Goal: Understand site structure: Understand site structure

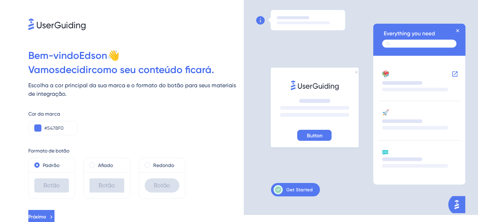
scroll to position [9, 0]
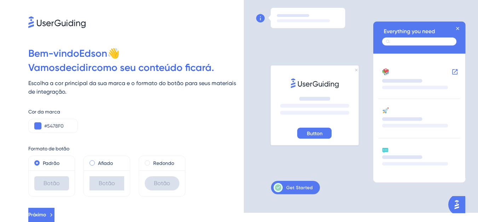
click at [101, 165] on font "Afiado" at bounding box center [105, 163] width 15 height 6
click at [161, 160] on label "Redondo" at bounding box center [163, 163] width 21 height 8
click at [39, 163] on span at bounding box center [36, 162] width 5 height 5
click at [42, 161] on input "radio" at bounding box center [42, 161] width 0 height 0
click at [156, 160] on font "Redondo" at bounding box center [163, 163] width 21 height 6
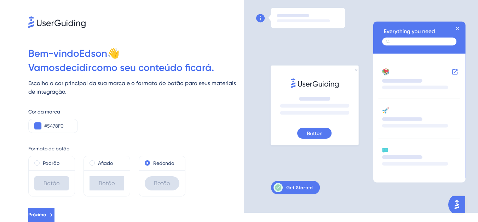
click at [152, 182] on div "Botão" at bounding box center [162, 183] width 35 height 14
click at [125, 182] on div "Botão" at bounding box center [107, 183] width 46 height 26
click at [55, 213] on icon at bounding box center [51, 214] width 6 height 6
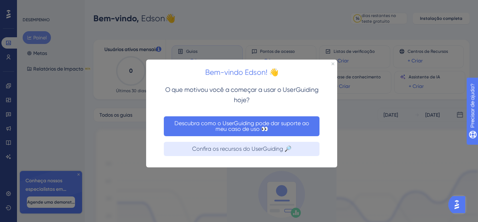
click at [205, 126] on font "Descubra como o UserGuiding pode dar suporte ao meu caso de uso 👀" at bounding box center [241, 125] width 147 height 11
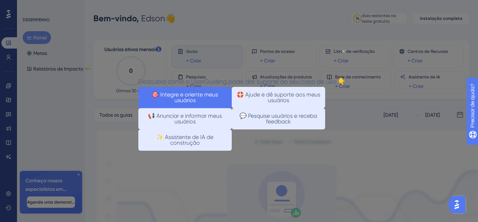
click at [216, 103] on font "🎯 Integre e oriente meus usuários" at bounding box center [185, 97] width 84 height 11
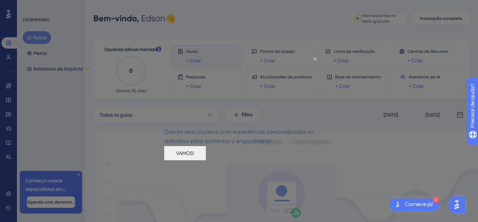
click at [194, 155] on font "VAMOS!" at bounding box center [185, 153] width 18 height 6
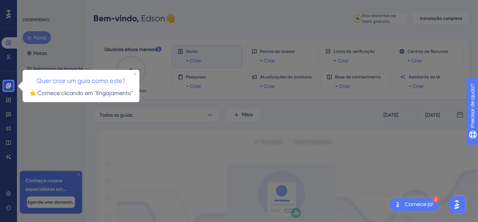
click at [70, 43] on div at bounding box center [248, 149] width 470 height 299
click at [136, 75] on div "Quer criar um guia como este?" at bounding box center [81, 77] width 117 height 17
click at [136, 72] on div "Quer criar um guia como este?" at bounding box center [81, 77] width 117 height 17
click at [134, 74] on icon "Fechar visualização" at bounding box center [135, 73] width 3 height 3
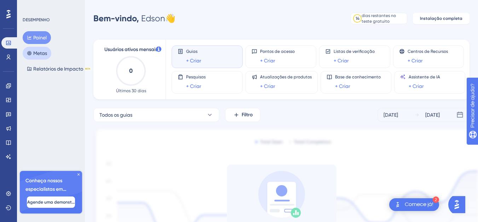
click at [33, 53] on font "Metas" at bounding box center [40, 53] width 14 height 6
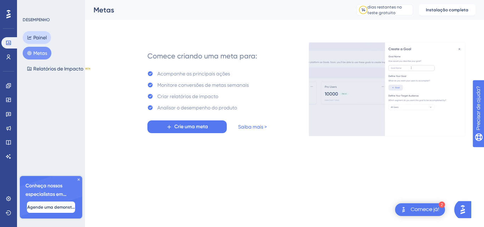
click at [36, 40] on font "Painel" at bounding box center [39, 38] width 13 height 6
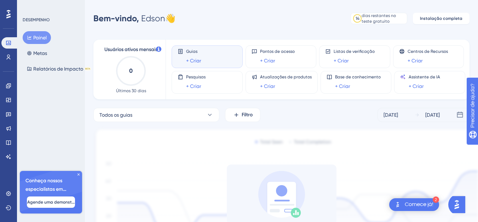
click at [415, 203] on font "Comece já!" at bounding box center [419, 204] width 29 height 6
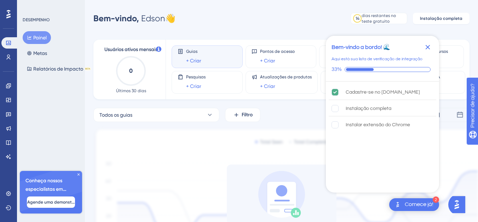
click at [431, 46] on icon "Fechar lista de verificação" at bounding box center [428, 47] width 8 height 8
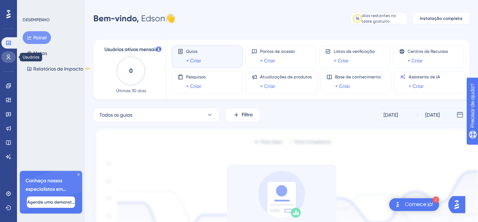
click at [8, 55] on icon at bounding box center [9, 57] width 4 height 5
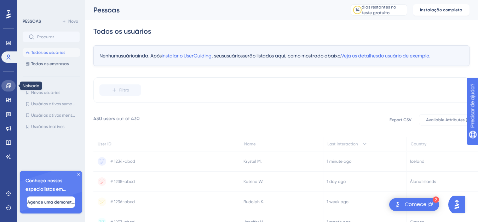
click at [7, 87] on icon at bounding box center [8, 85] width 5 height 5
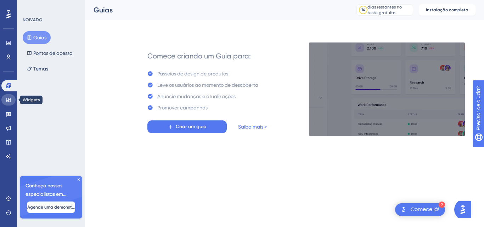
click at [6, 101] on icon at bounding box center [9, 100] width 6 height 6
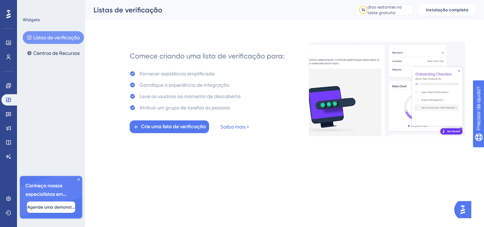
click at [8, 13] on icon at bounding box center [8, 14] width 4 height 9
